Goal: Information Seeking & Learning: Check status

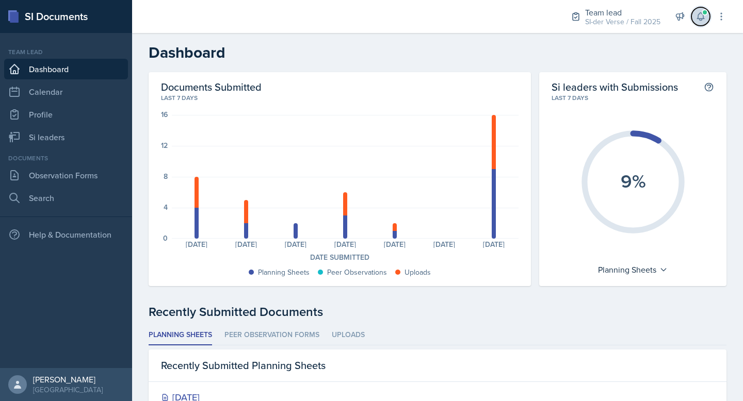
click at [707, 15] on button at bounding box center [700, 16] width 19 height 19
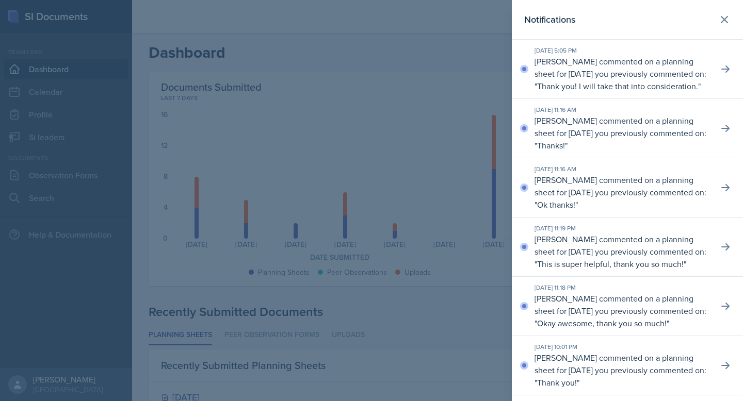
click at [459, 51] on div at bounding box center [371, 200] width 743 height 401
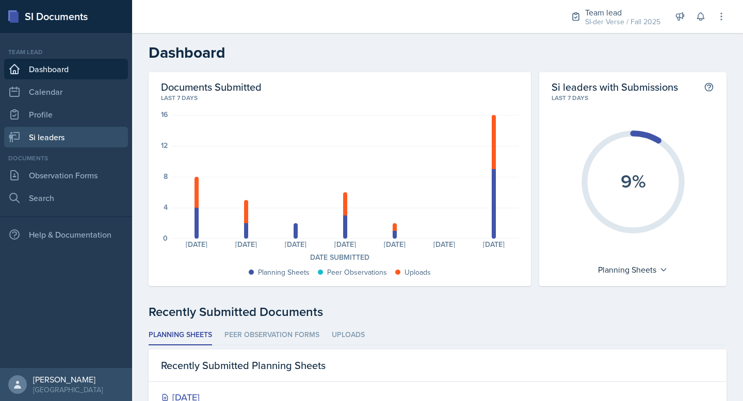
click at [61, 139] on link "Si leaders" at bounding box center [66, 137] width 124 height 21
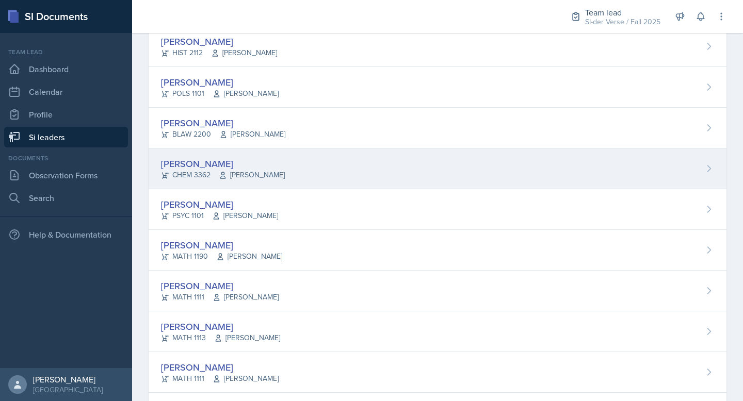
scroll to position [516, 0]
click at [341, 176] on div "[PERSON_NAME] CHEM 3362 [PERSON_NAME]" at bounding box center [438, 168] width 578 height 41
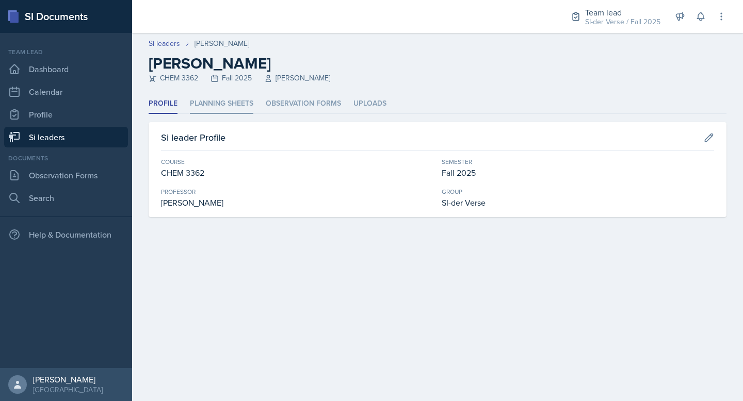
click at [237, 102] on li "Planning Sheets" at bounding box center [221, 104] width 63 height 20
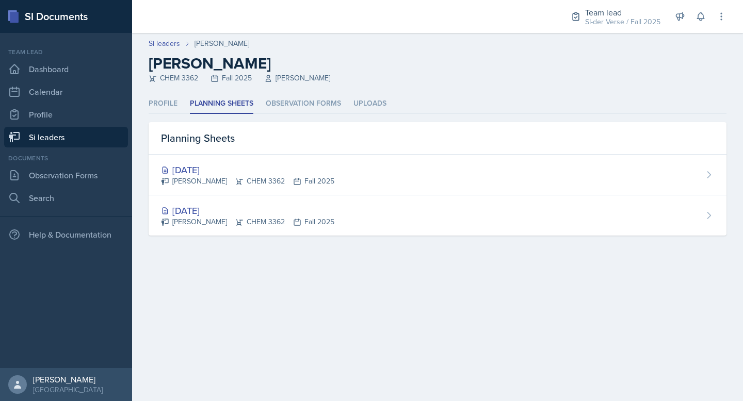
click at [41, 134] on link "Si leaders" at bounding box center [66, 137] width 124 height 21
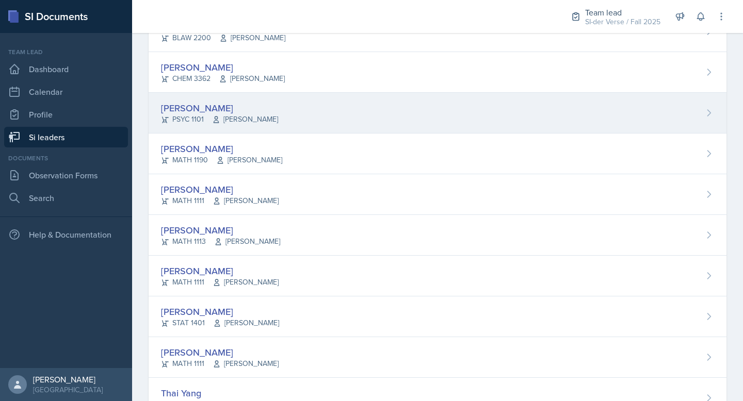
scroll to position [616, 0]
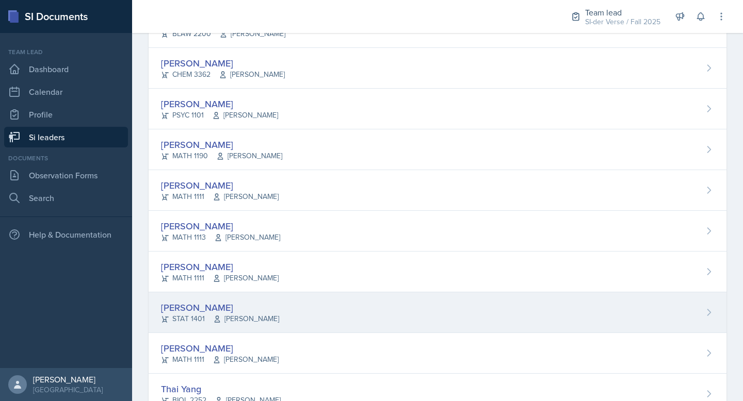
click at [294, 325] on div "[PERSON_NAME] STAT 1401 [PERSON_NAME]" at bounding box center [438, 313] width 578 height 41
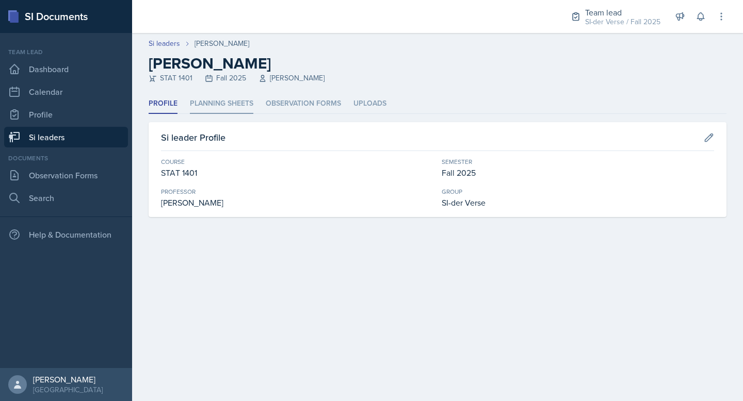
click at [234, 107] on li "Planning Sheets" at bounding box center [221, 104] width 63 height 20
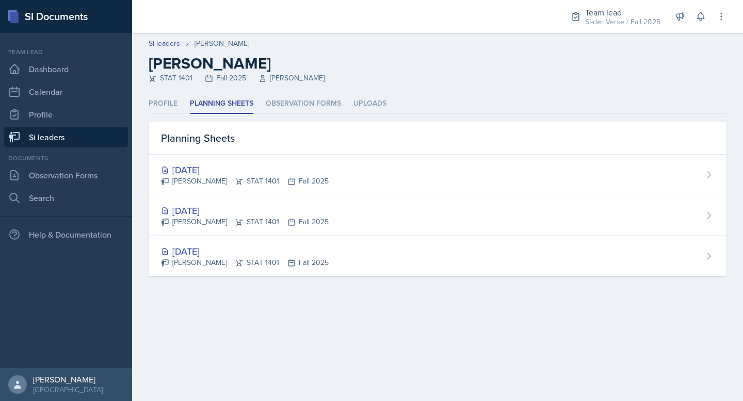
click at [70, 134] on link "Si leaders" at bounding box center [66, 137] width 124 height 21
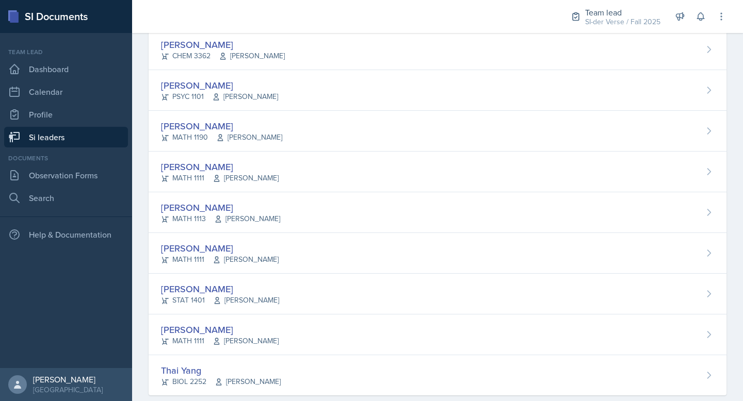
scroll to position [654, 0]
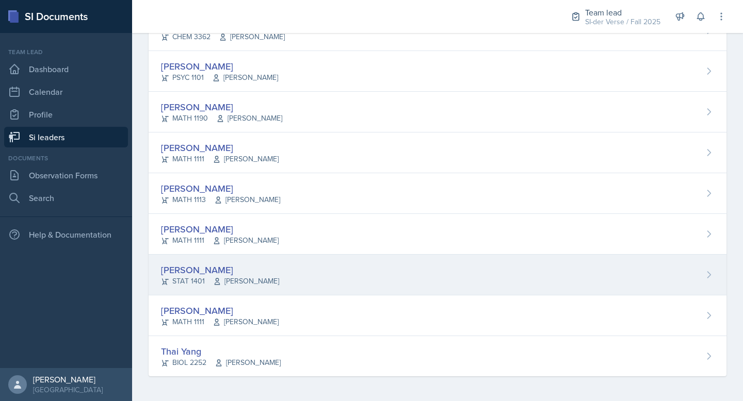
click at [293, 261] on div "[PERSON_NAME] STAT 1401 [PERSON_NAME]" at bounding box center [438, 275] width 578 height 41
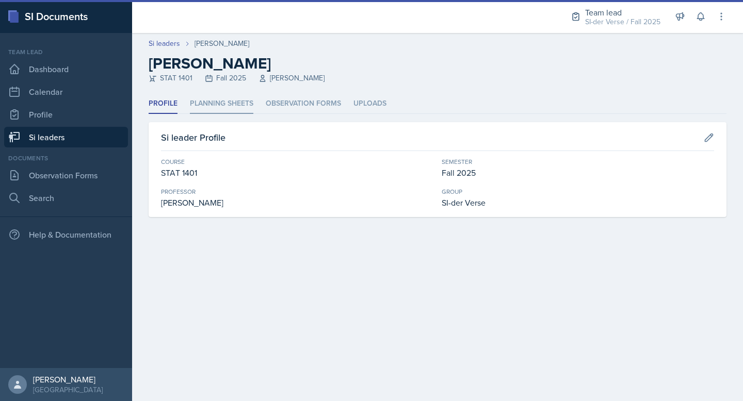
click at [236, 109] on li "Planning Sheets" at bounding box center [221, 104] width 63 height 20
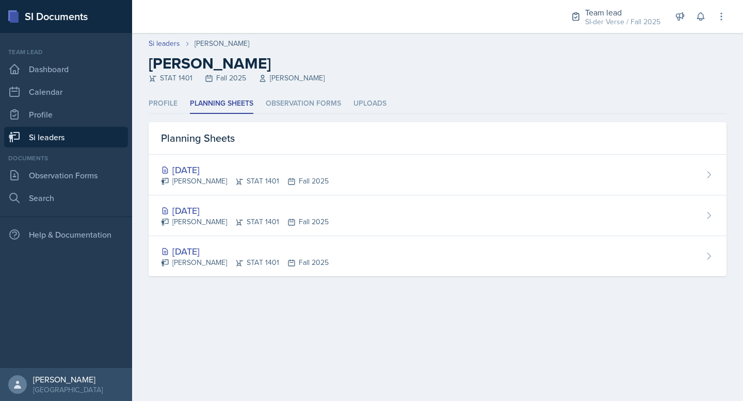
click at [94, 136] on link "Si leaders" at bounding box center [66, 137] width 124 height 21
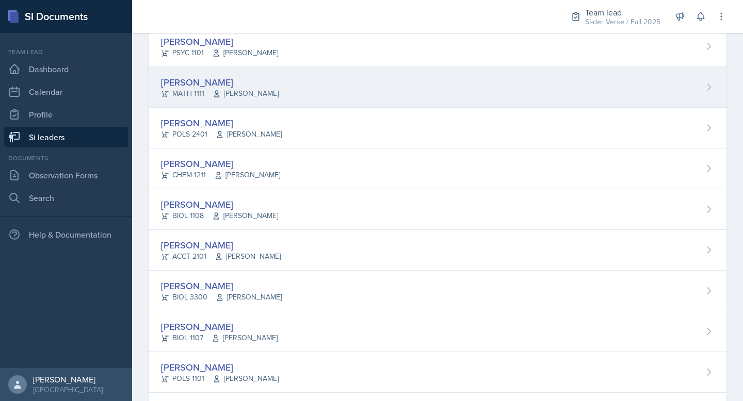
scroll to position [57, 0]
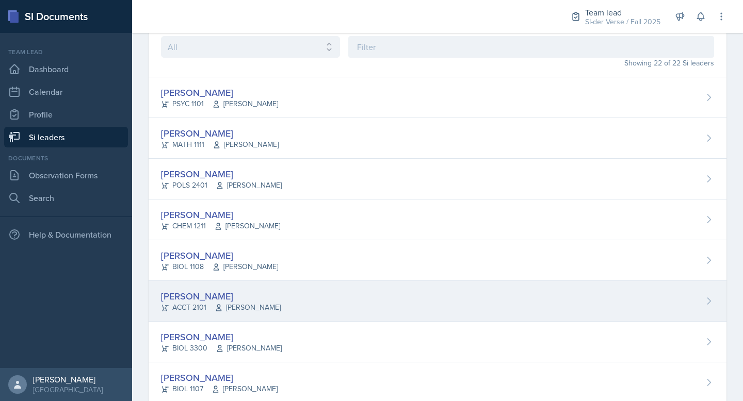
click at [293, 297] on div "[PERSON_NAME] ACCT 2101 [PERSON_NAME]" at bounding box center [438, 301] width 578 height 41
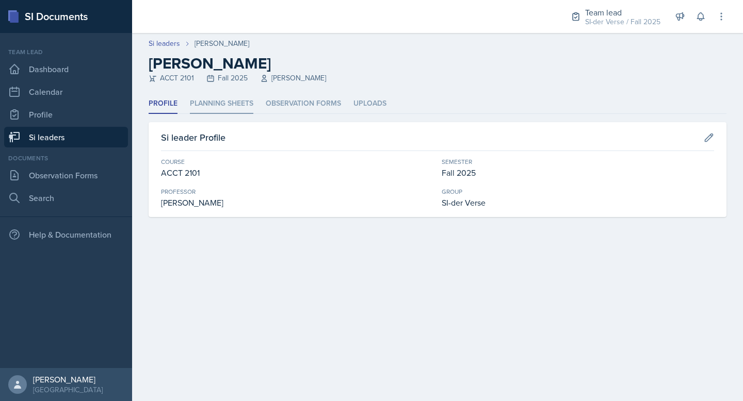
click at [236, 100] on li "Planning Sheets" at bounding box center [221, 104] width 63 height 20
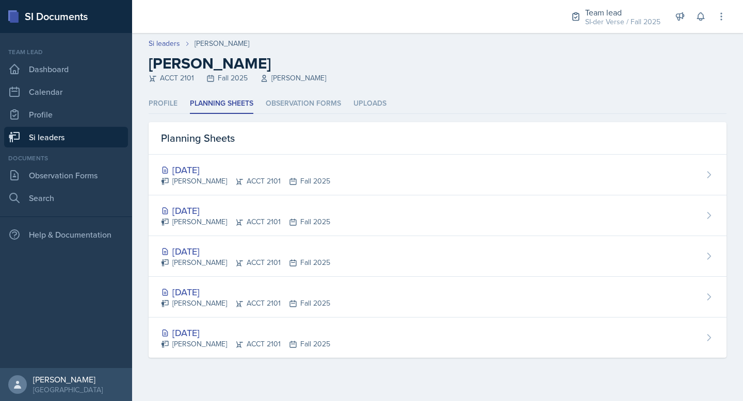
click at [76, 133] on link "Si leaders" at bounding box center [66, 137] width 124 height 21
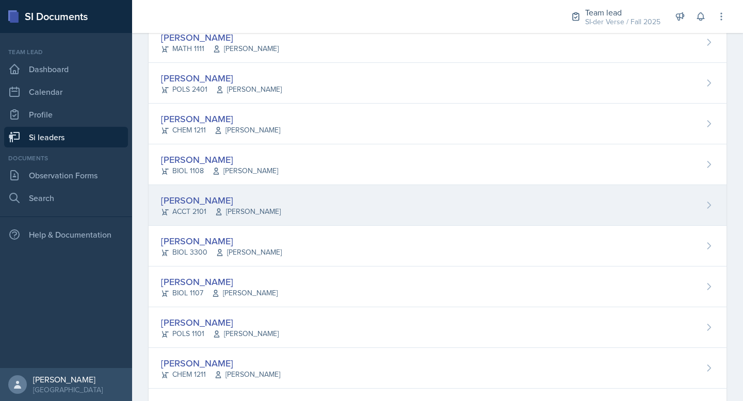
scroll to position [224, 0]
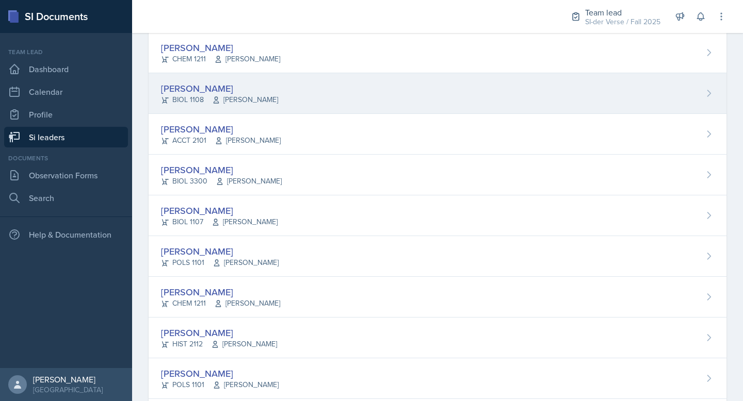
click at [278, 96] on div "[PERSON_NAME] BIOL 1108 [PERSON_NAME]" at bounding box center [438, 93] width 578 height 41
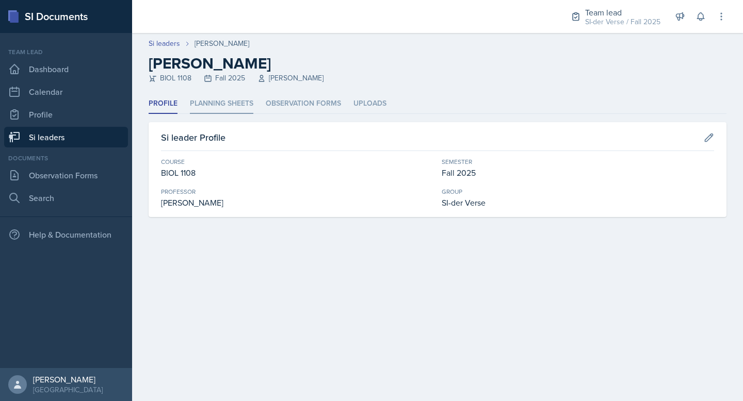
click at [226, 105] on li "Planning Sheets" at bounding box center [221, 104] width 63 height 20
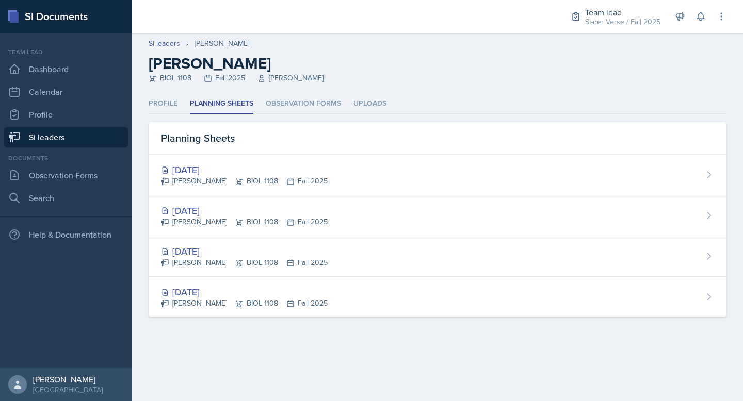
click at [58, 142] on link "Si leaders" at bounding box center [66, 137] width 124 height 21
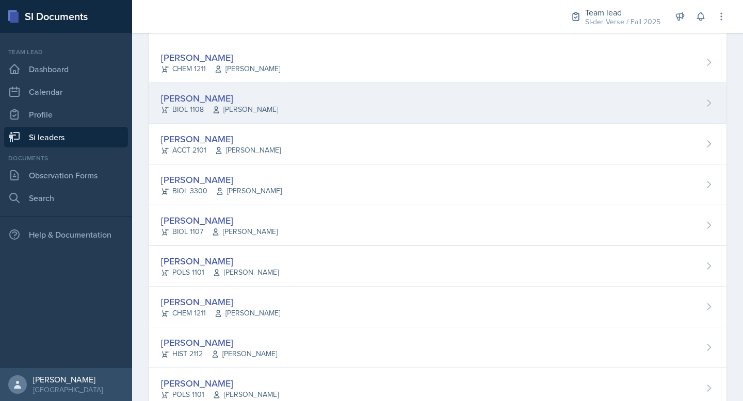
scroll to position [150, 0]
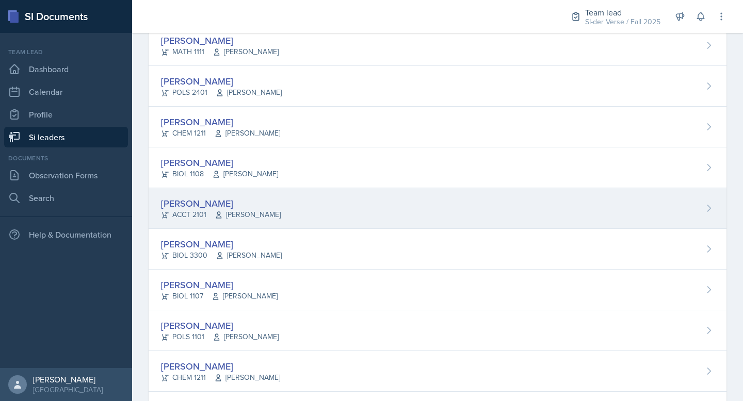
click at [283, 200] on div "[PERSON_NAME] ACCT 2101 [PERSON_NAME]" at bounding box center [438, 208] width 578 height 41
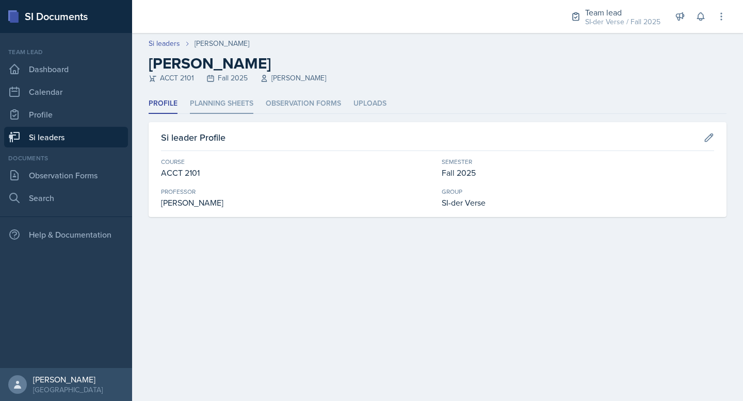
click at [240, 108] on li "Planning Sheets" at bounding box center [221, 104] width 63 height 20
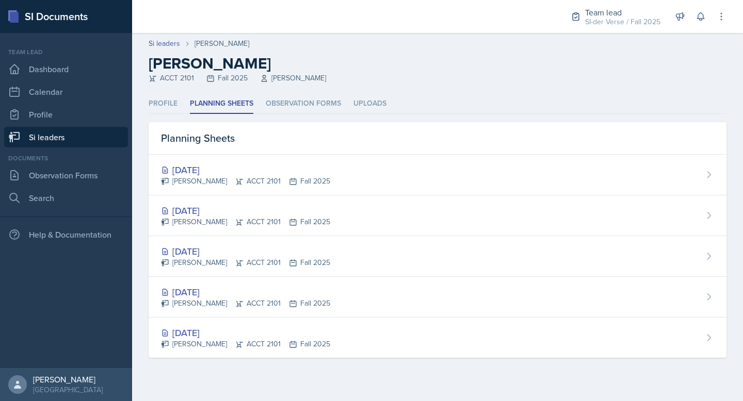
click at [46, 139] on link "Si leaders" at bounding box center [66, 137] width 124 height 21
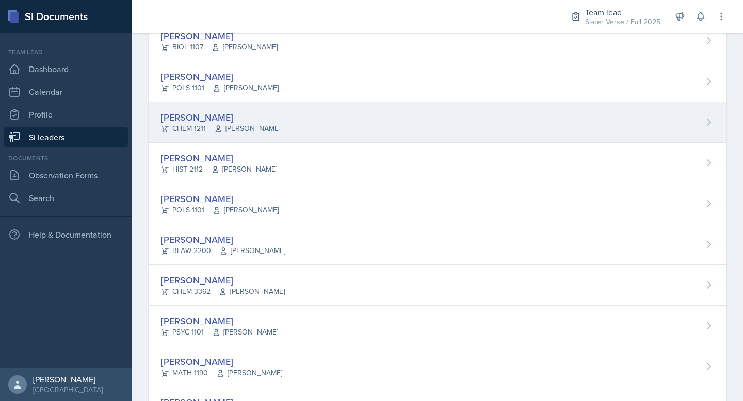
scroll to position [454, 0]
